Goal: Answer question/provide support: Share knowledge or assist other users

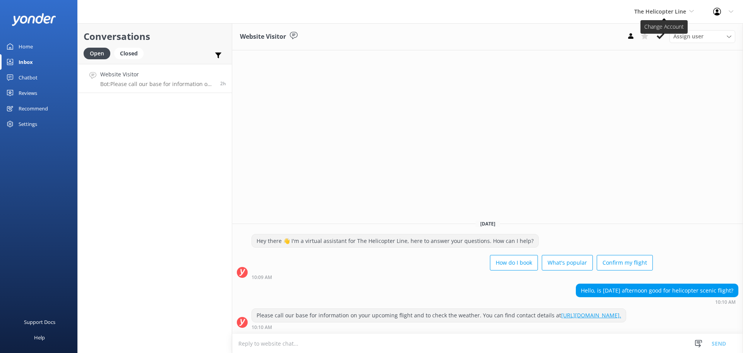
click at [664, 14] on span "The Helicopter Line" at bounding box center [661, 11] width 52 height 7
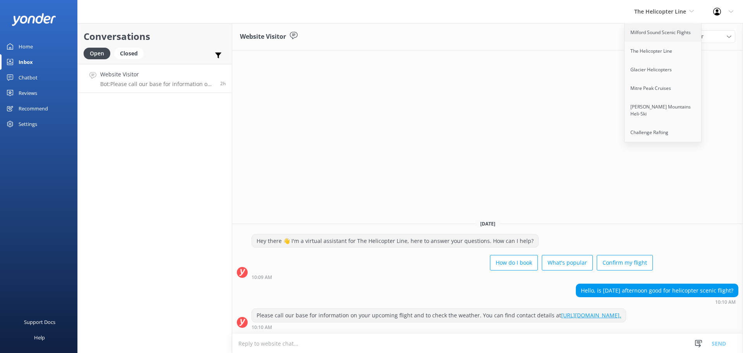
click at [674, 35] on link "Milford Sound Scenic Flights" at bounding box center [663, 32] width 77 height 19
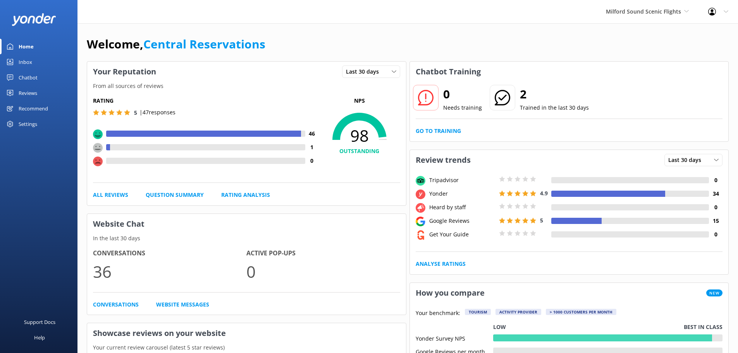
click at [28, 62] on div "Inbox" at bounding box center [26, 61] width 14 height 15
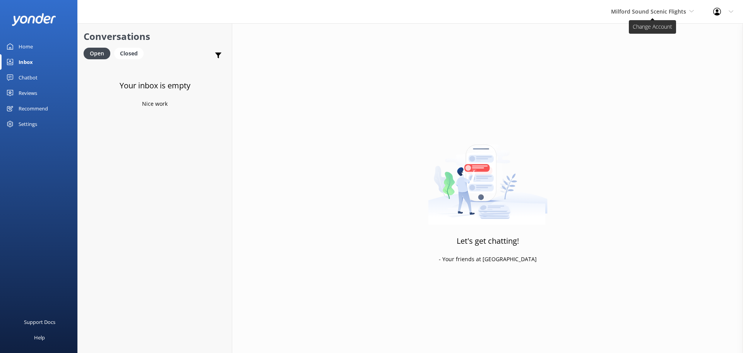
click at [664, 13] on span "Milford Sound Scenic Flights" at bounding box center [648, 11] width 75 height 7
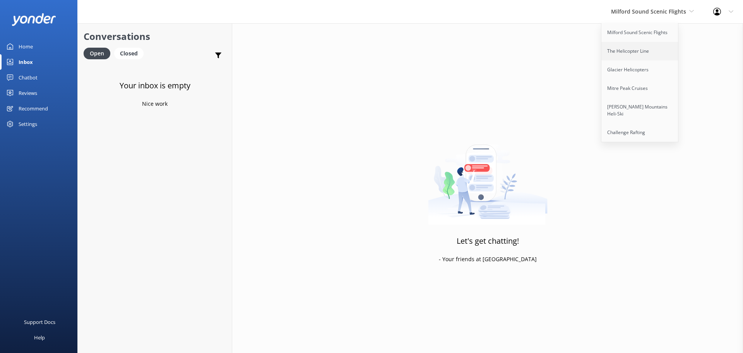
click at [651, 51] on link "The Helicopter Line" at bounding box center [640, 51] width 77 height 19
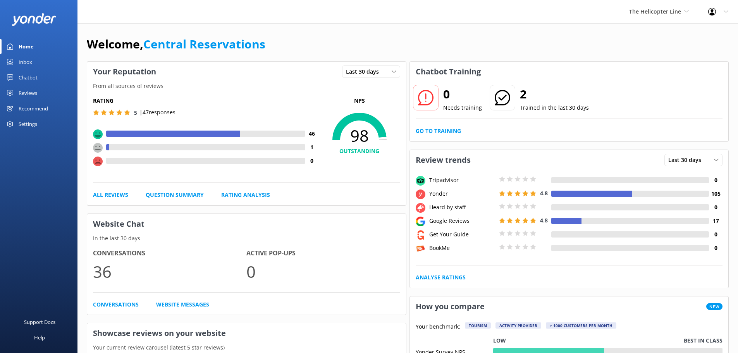
click at [22, 59] on div "Inbox" at bounding box center [26, 61] width 14 height 15
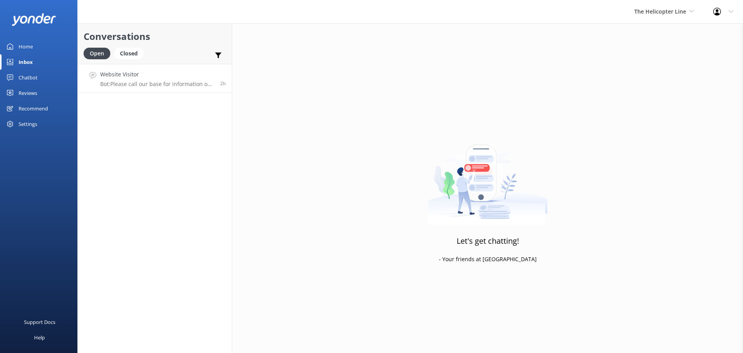
click at [154, 78] on h4 "Website Visitor" at bounding box center [157, 74] width 114 height 9
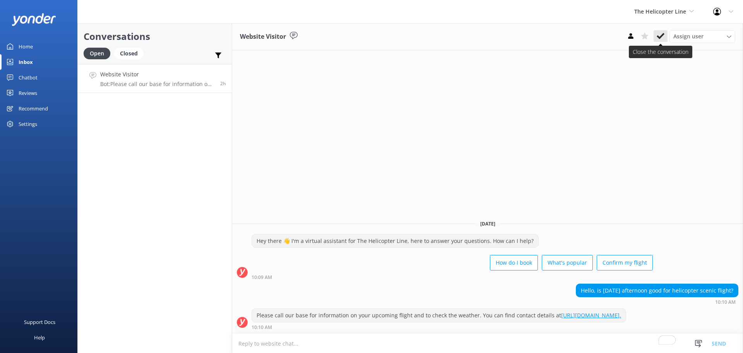
click at [659, 36] on icon at bounding box center [661, 36] width 8 height 8
click at [678, 8] on span "The Helicopter Line" at bounding box center [661, 11] width 52 height 7
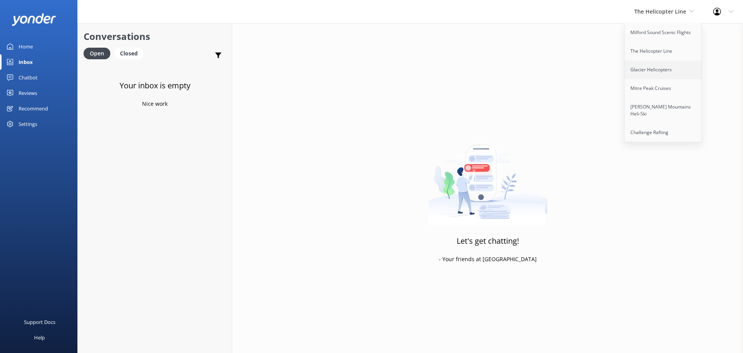
click at [668, 65] on link "Glacier Helicopters" at bounding box center [663, 69] width 77 height 19
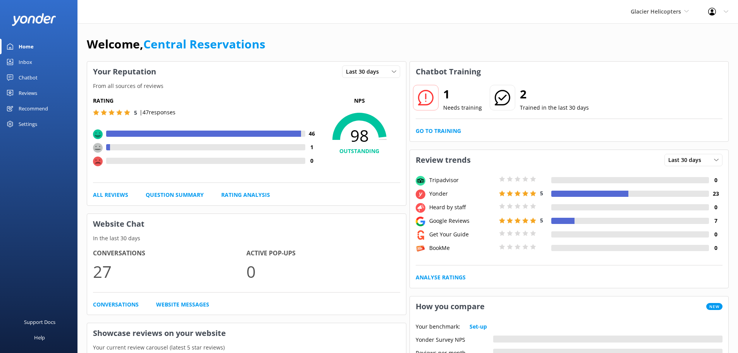
scroll to position [309, 0]
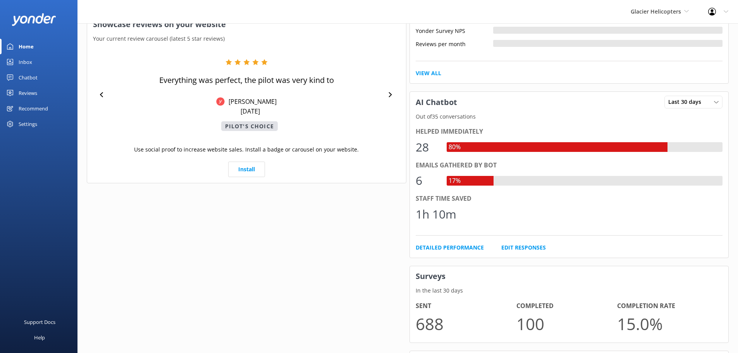
click at [322, 228] on div "Your Reputation Last 30 days Last 7 days Last 30 days From all sources of revie…" at bounding box center [246, 135] width 322 height 768
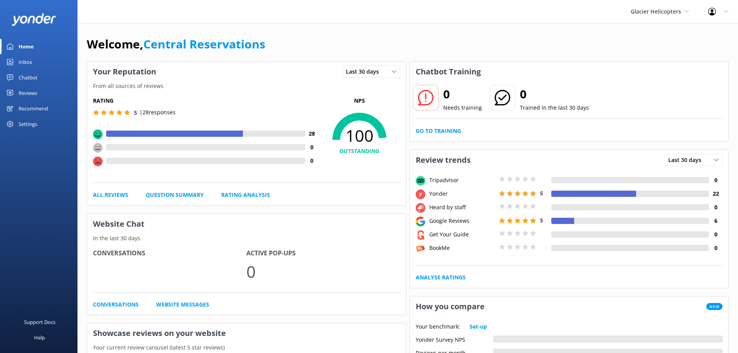
scroll to position [309, 0]
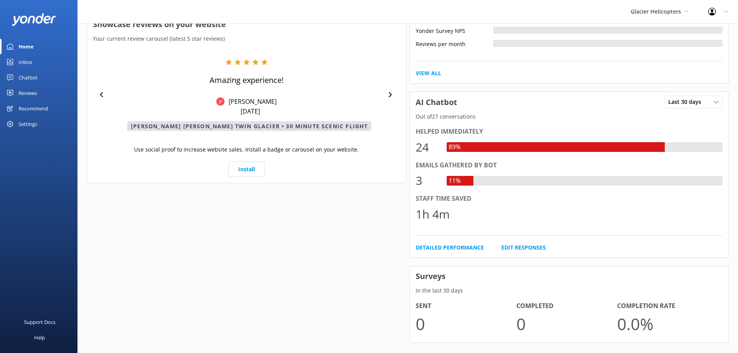
click at [19, 61] on div "Inbox" at bounding box center [26, 61] width 14 height 15
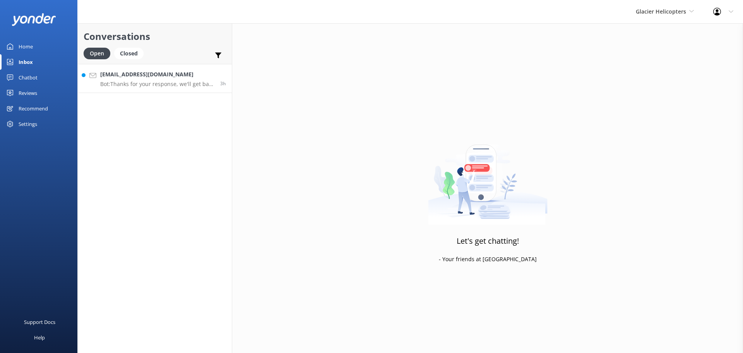
click at [185, 79] on h4 "[EMAIL_ADDRESS][DOMAIN_NAME]" at bounding box center [157, 74] width 114 height 9
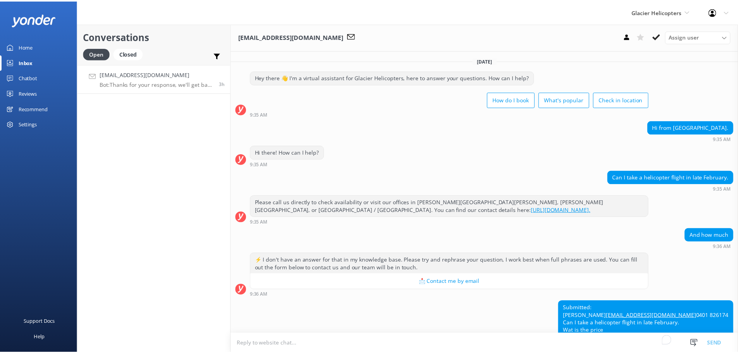
scroll to position [55, 0]
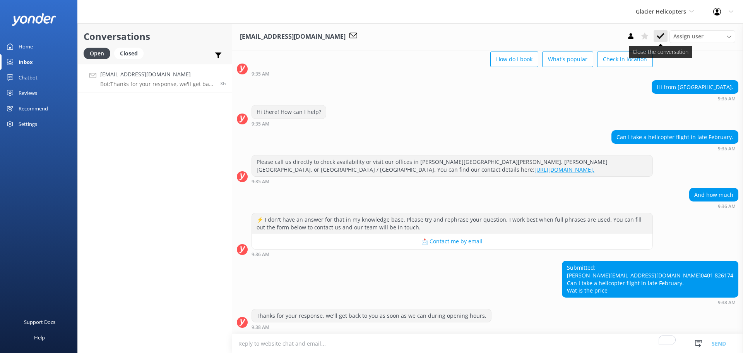
click at [662, 36] on use at bounding box center [661, 36] width 8 height 6
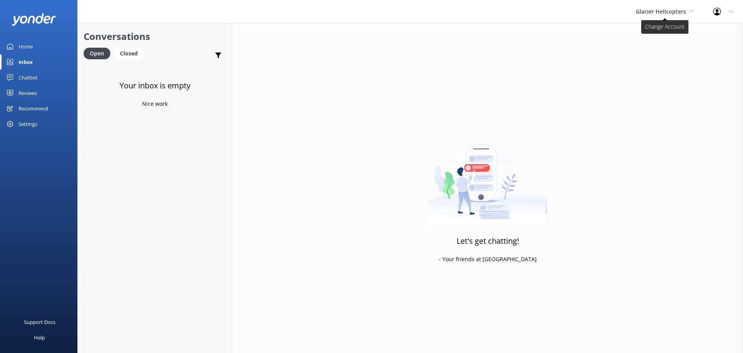
click at [669, 9] on span "Glacier Helicopters" at bounding box center [661, 11] width 50 height 7
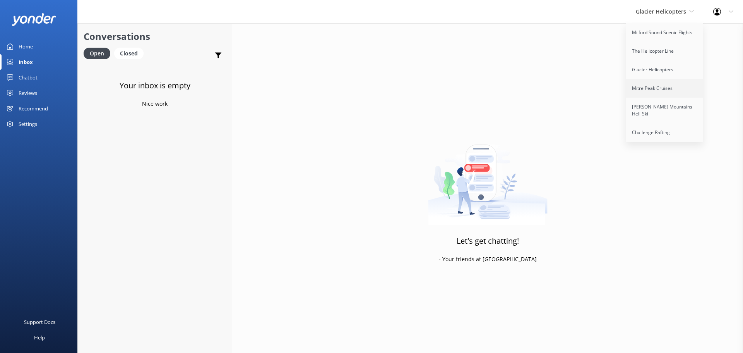
click at [672, 85] on link "Mitre Peak Cruises" at bounding box center [664, 88] width 77 height 19
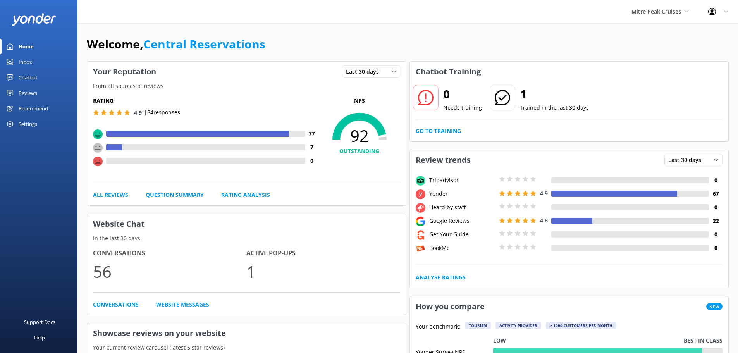
click at [20, 60] on div "Inbox" at bounding box center [26, 61] width 14 height 15
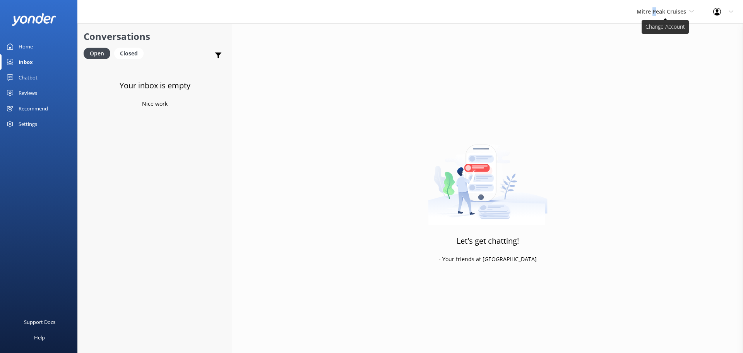
click at [656, 12] on span "Mitre Peak Cruises" at bounding box center [662, 11] width 50 height 7
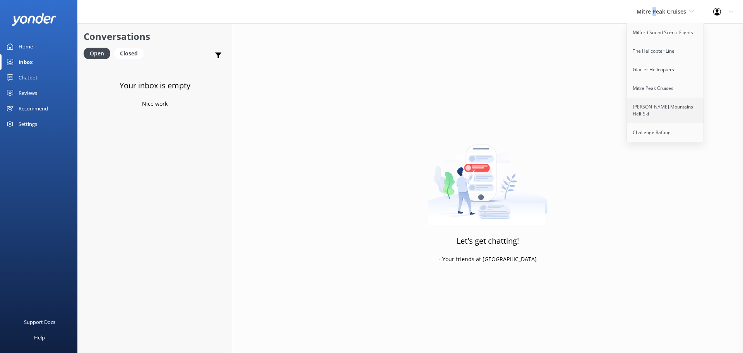
click at [660, 111] on link "[PERSON_NAME] Mountains Heli-Ski" at bounding box center [665, 111] width 77 height 26
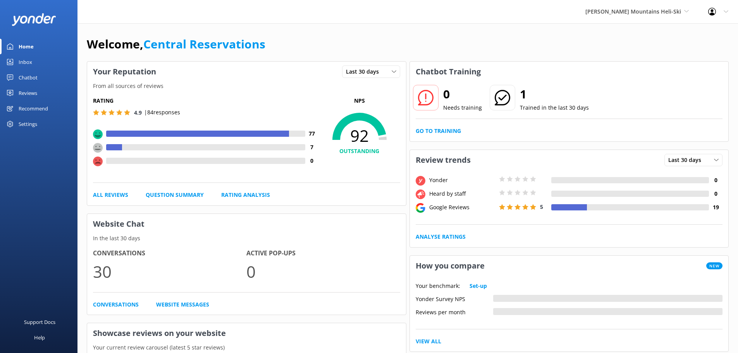
click at [29, 62] on div "Inbox" at bounding box center [26, 61] width 14 height 15
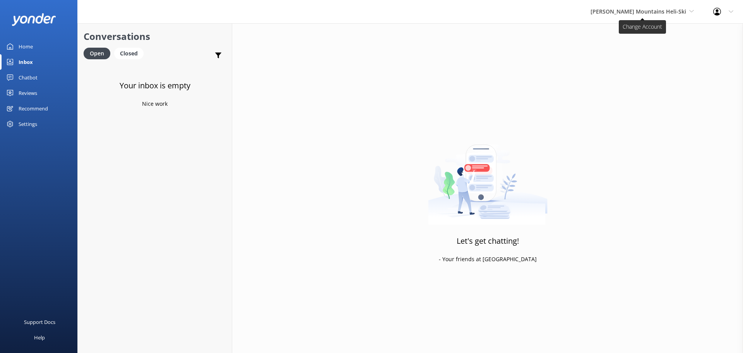
click at [659, 15] on span "[PERSON_NAME] Mountains Heli-Ski" at bounding box center [639, 11] width 96 height 7
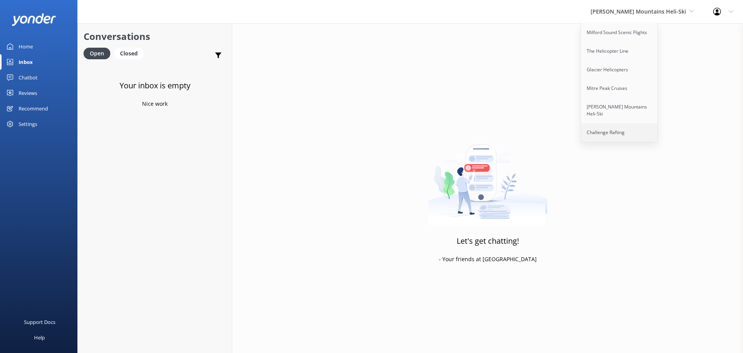
click at [640, 125] on link "Challenge Rafting" at bounding box center [619, 132] width 77 height 19
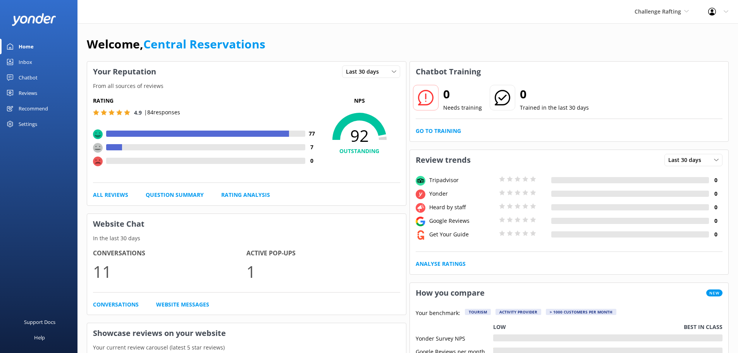
click at [16, 65] on link "Inbox" at bounding box center [38, 61] width 77 height 15
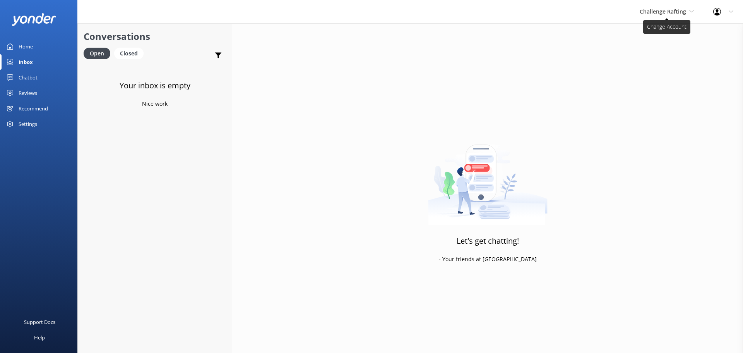
click at [675, 13] on span "Challenge Rafting" at bounding box center [663, 11] width 46 height 7
drag, startPoint x: 313, startPoint y: 302, endPoint x: 308, endPoint y: 271, distance: 31.0
click at [313, 302] on div "Let's get chatting! - Your friends at Yonder" at bounding box center [487, 199] width 511 height 353
